Goal: Information Seeking & Learning: Learn about a topic

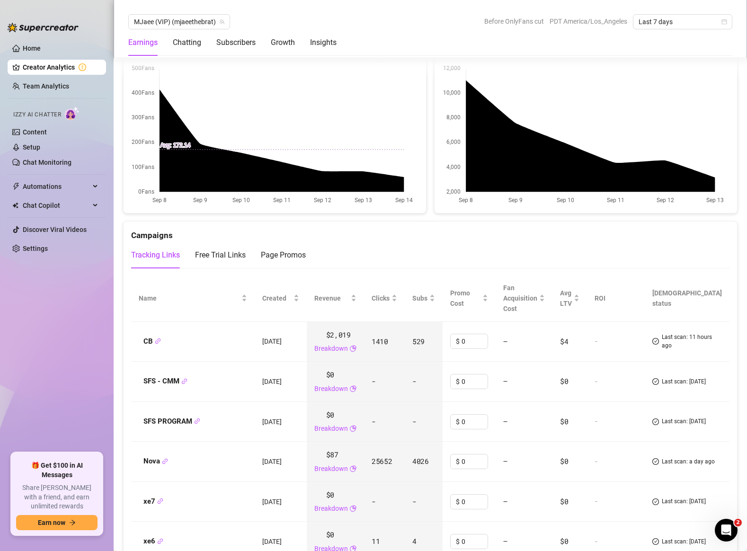
scroll to position [942, 0]
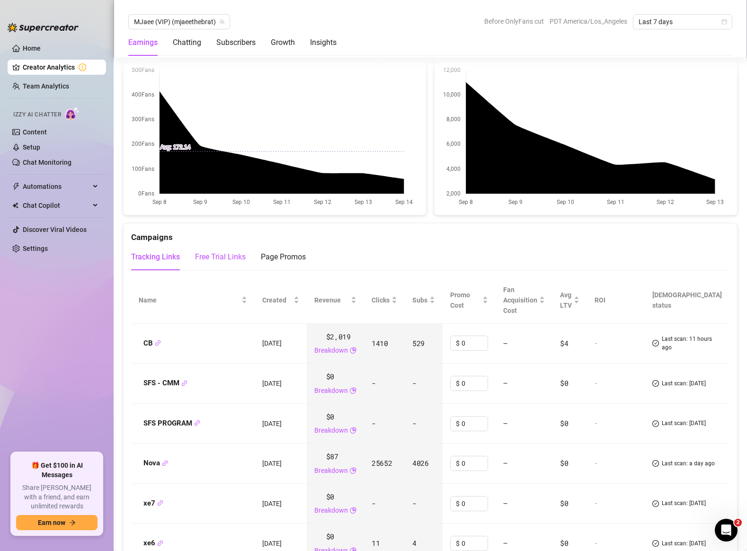
click at [206, 257] on div "Free Trial Links" at bounding box center [220, 256] width 51 height 11
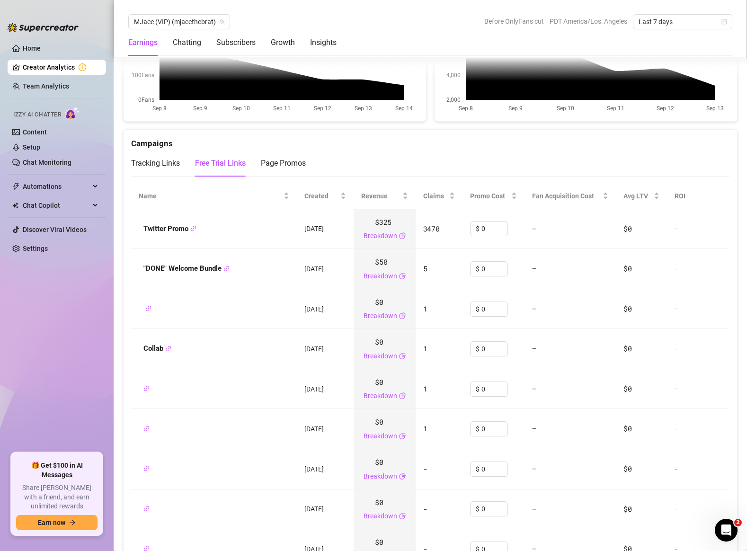
scroll to position [1037, 0]
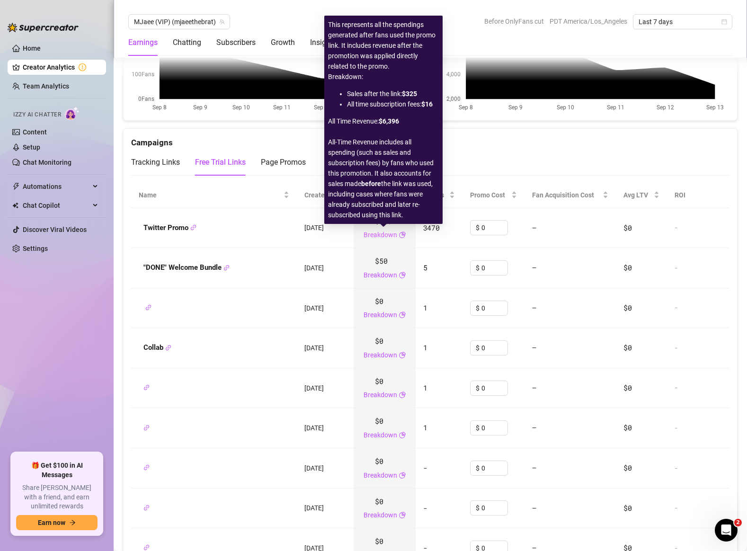
click at [391, 237] on link "Breakdown" at bounding box center [381, 235] width 34 height 10
click at [401, 236] on icon "pie-chart" at bounding box center [402, 235] width 7 height 7
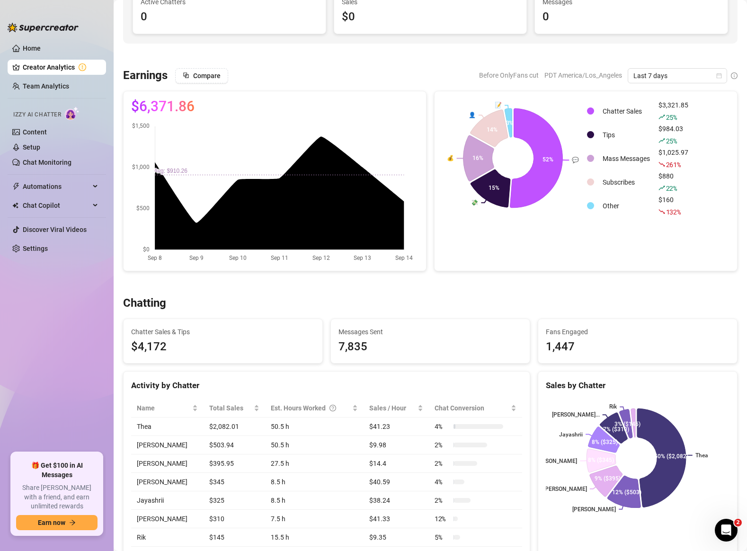
scroll to position [0, 0]
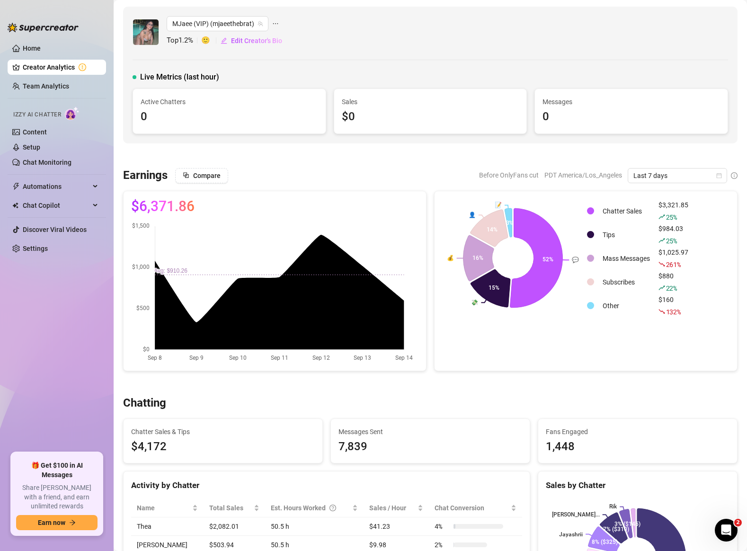
click at [74, 304] on ul "Home Creator Analytics Team Analytics Izzy AI Chatter Content Setup Chat Monito…" at bounding box center [57, 243] width 98 height 412
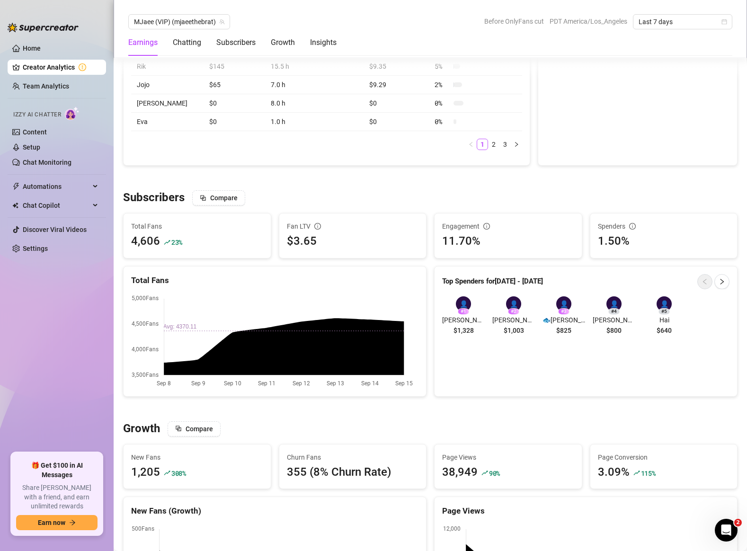
scroll to position [710, 0]
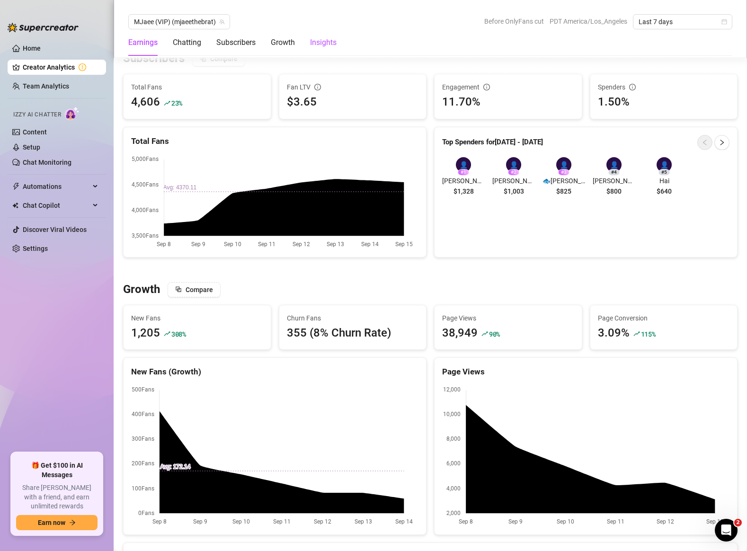
click at [318, 46] on div "Insights" at bounding box center [323, 42] width 27 height 11
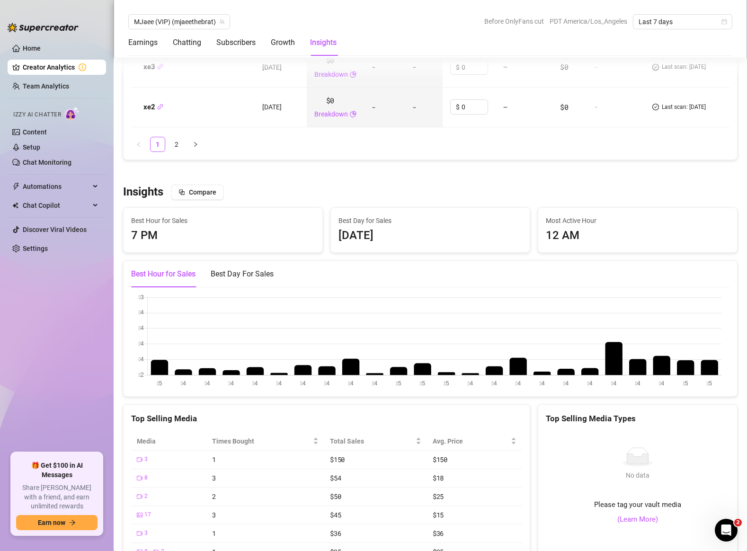
scroll to position [1753, 0]
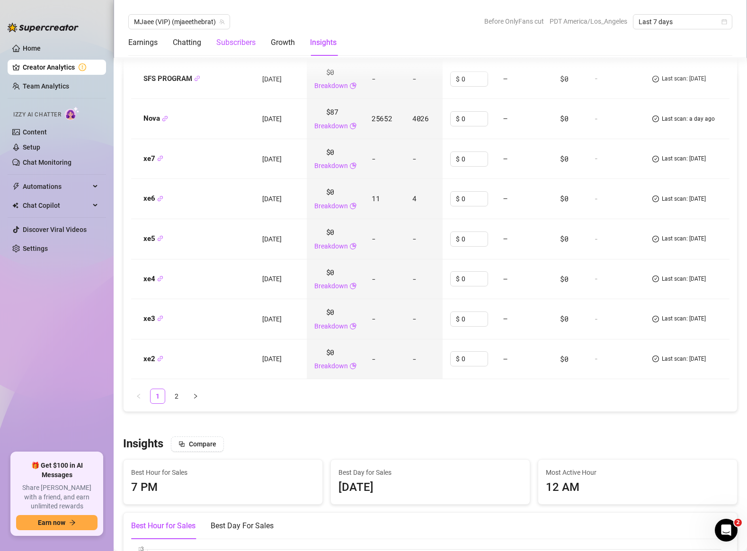
click at [245, 37] on div "Subscribers" at bounding box center [235, 42] width 39 height 11
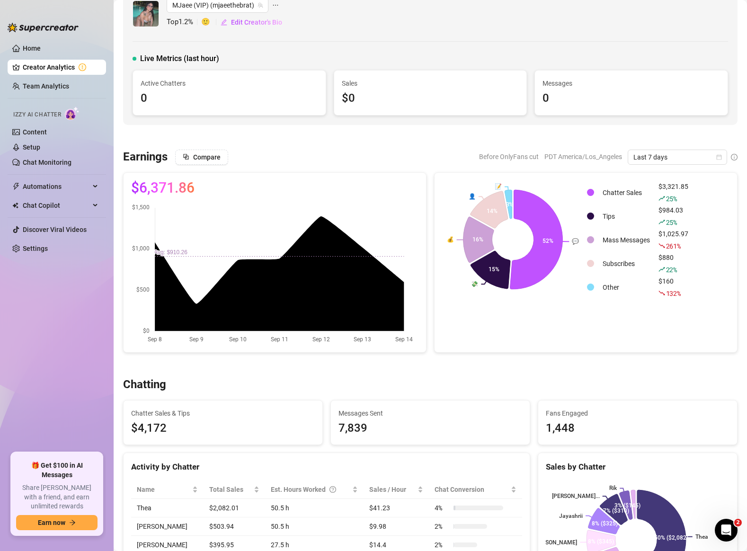
scroll to position [0, 0]
